Goal: Transaction & Acquisition: Purchase product/service

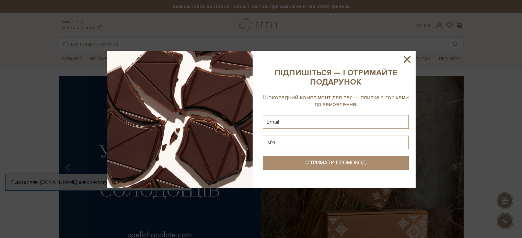
drag, startPoint x: 90, startPoint y: 96, endPoint x: 406, endPoint y: 61, distance: 317.5
click at [406, 61] on icon at bounding box center [407, 60] width 12 height 12
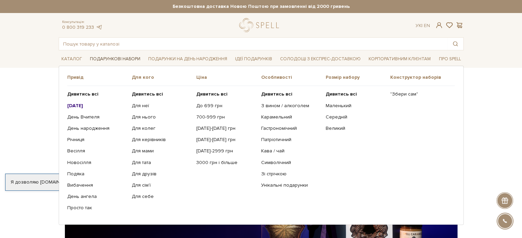
click at [120, 58] on link "Подарункові набори" at bounding box center [115, 59] width 56 height 11
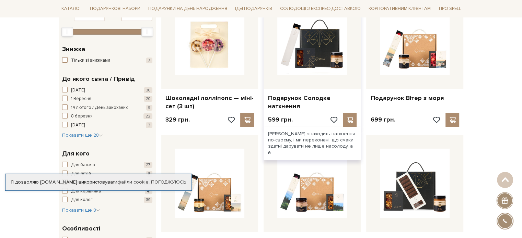
scroll to position [139, 0]
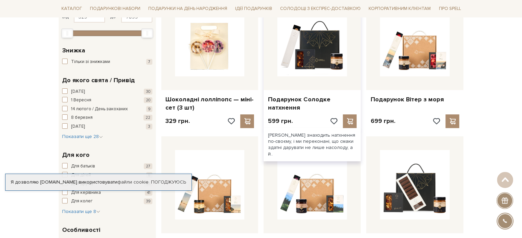
click at [276, 92] on div "Подарунок Солодке натхнення" at bounding box center [311, 102] width 97 height 24
click at [272, 102] on link "Подарунок Солодке натхнення" at bounding box center [312, 104] width 89 height 16
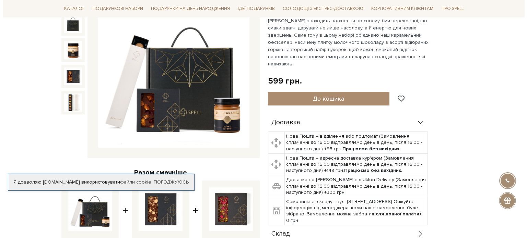
scroll to position [105, 0]
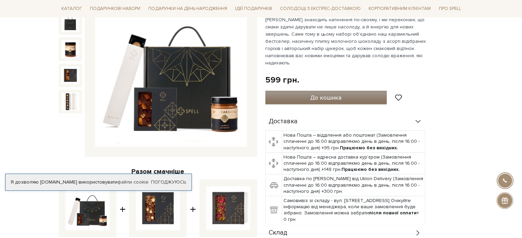
click at [350, 93] on button "До кошика" at bounding box center [326, 98] width 122 height 14
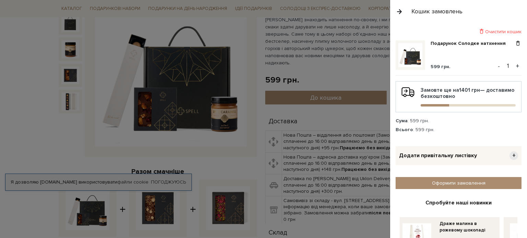
scroll to position [14, 0]
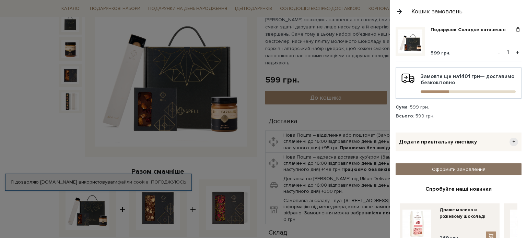
click at [445, 166] on link "Оформити замовлення" at bounding box center [459, 170] width 126 height 12
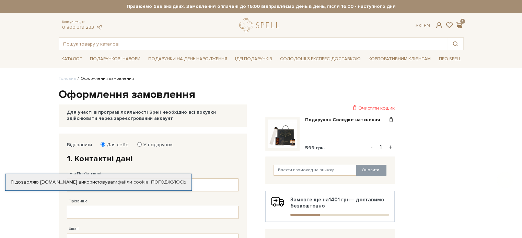
scroll to position [70, 0]
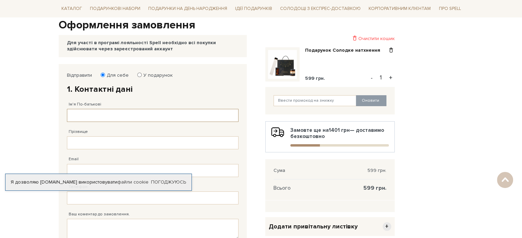
click at [105, 113] on input "Ім'я По-батькові" at bounding box center [153, 115] width 172 height 13
type input "Кирило Леонідович"
click at [99, 141] on input "Прізвище" at bounding box center [153, 143] width 172 height 13
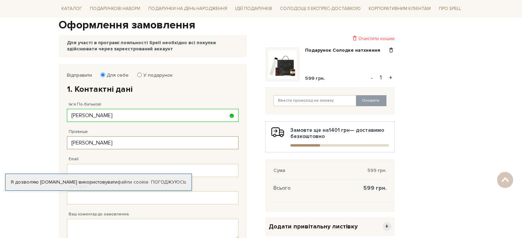
type input "Кубанов"
click at [99, 170] on input "Email" at bounding box center [153, 170] width 172 height 13
type input "kiril4966@gmail.com"
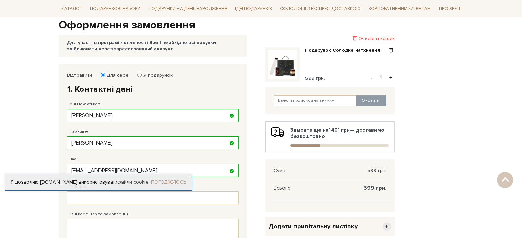
click at [170, 183] on link "Погоджуюсь" at bounding box center [168, 182] width 35 height 6
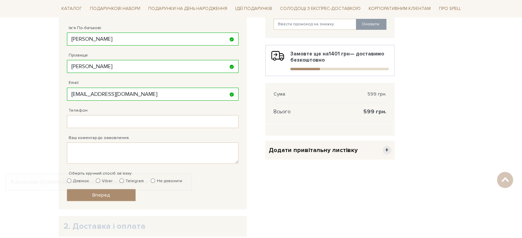
scroll to position [148, 0]
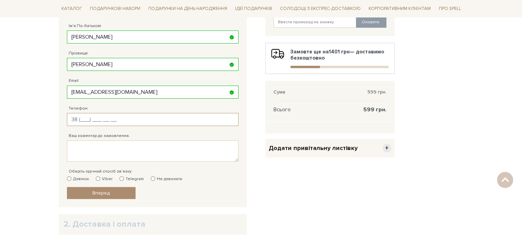
click at [124, 121] on input "Телефон" at bounding box center [153, 119] width 172 height 13
type input "38 (097) 490 92 77"
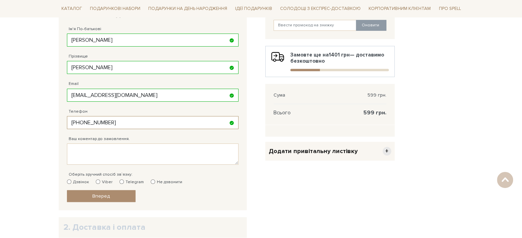
scroll to position [146, 0]
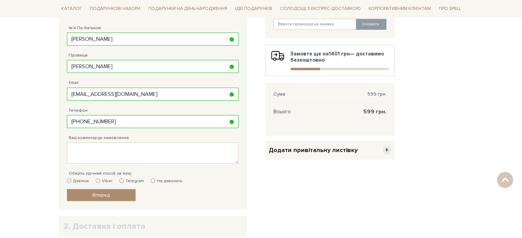
click at [151, 183] on label "Не дзвонити" at bounding box center [167, 181] width 32 height 6
click at [151, 183] on input "Не дзвонити" at bounding box center [153, 181] width 4 height 4
radio input "true"
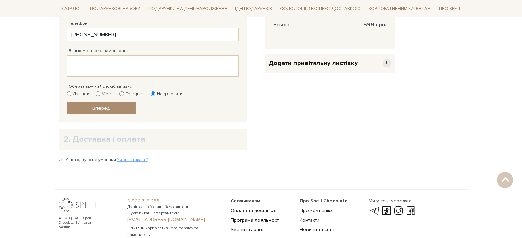
scroll to position [252, 0]
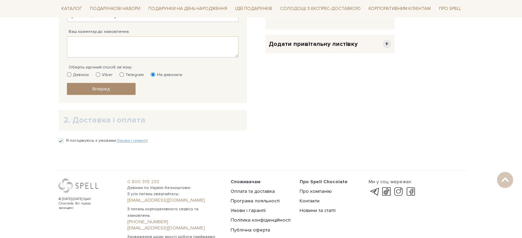
click at [103, 121] on h2 "2. Доставка і оплата" at bounding box center [152, 120] width 178 height 11
click at [119, 92] on link "Вперед" at bounding box center [101, 89] width 69 height 12
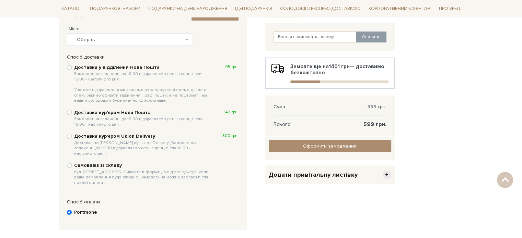
scroll to position [95, 0]
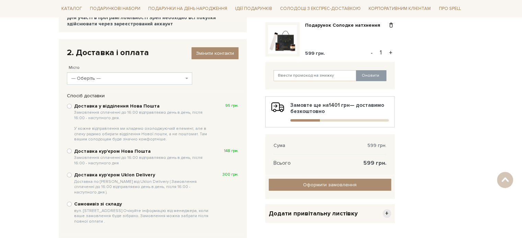
click at [136, 78] on span "--- Оберіть ---" at bounding box center [127, 78] width 112 height 7
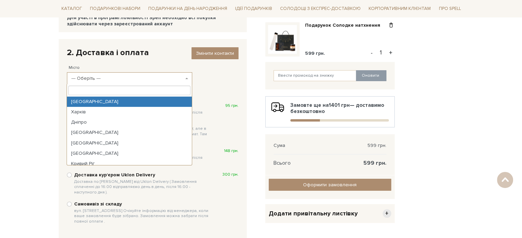
paste input "Велика Михайлівка"
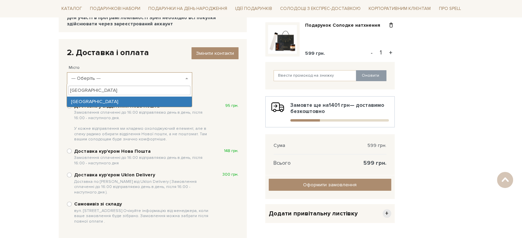
type input "Велика Михайлівка"
select select "Велика Михайлівка"
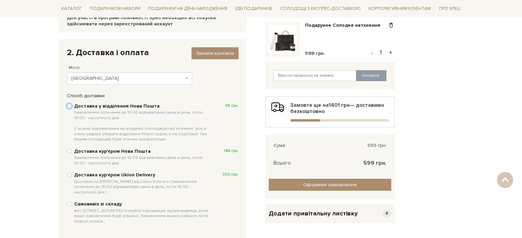
click at [71, 105] on input "Доставка у відділення Нова Пошта Замовлення сплаченні до 16:00 відправляємо ден…" at bounding box center [69, 106] width 5 height 5
radio input "true"
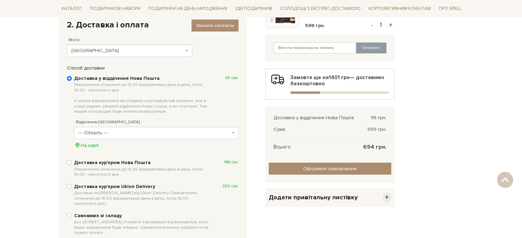
scroll to position [123, 0]
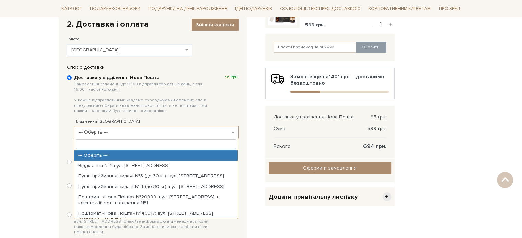
click at [120, 130] on span "--- Оберіть ---" at bounding box center [154, 132] width 151 height 7
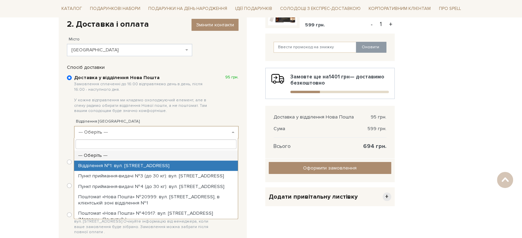
select select "Відділення №1: вул. Центральна, 4а"
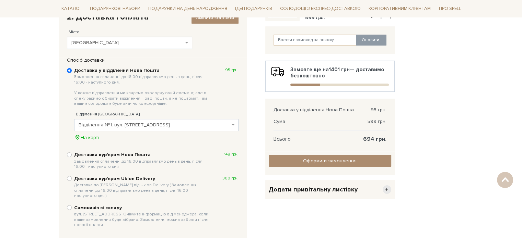
scroll to position [129, 0]
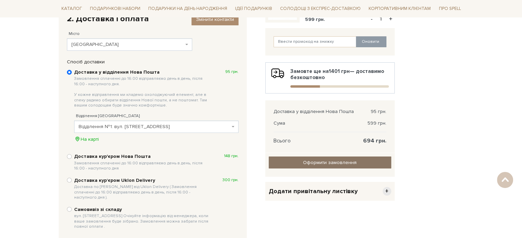
click at [312, 163] on input "Оформити замовлення" at bounding box center [330, 163] width 122 height 12
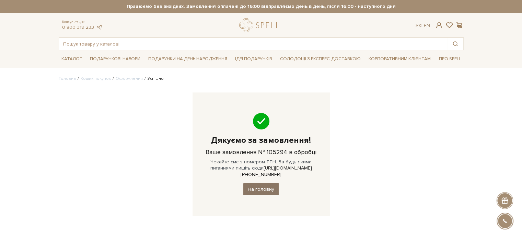
click at [269, 184] on link "На головну" at bounding box center [260, 190] width 35 height 12
